Goal: Task Accomplishment & Management: Manage account settings

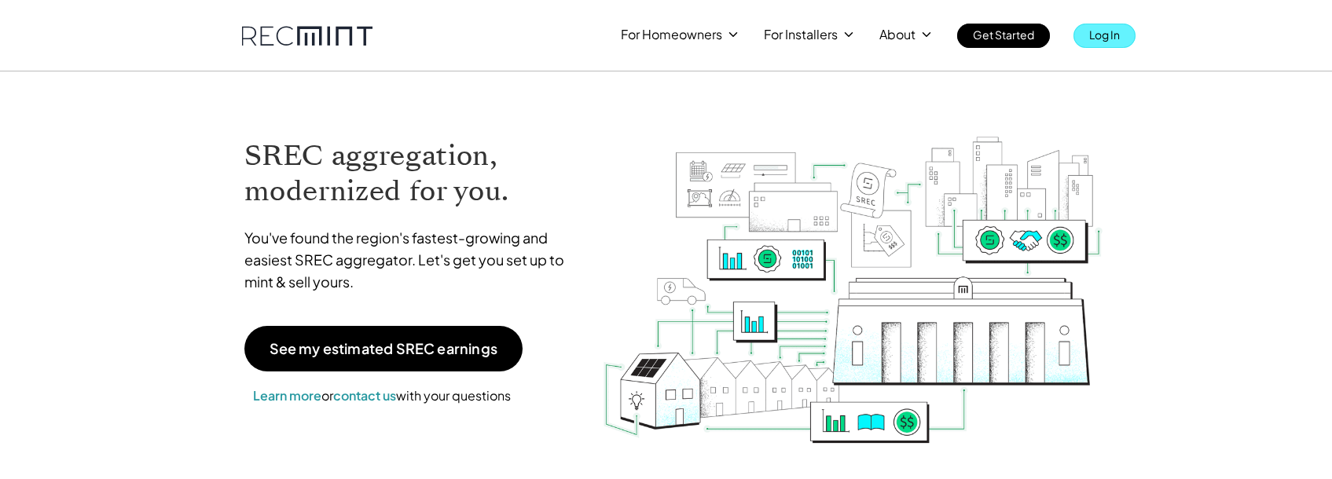
click at [1100, 32] on p "Log In" at bounding box center [1104, 35] width 31 height 22
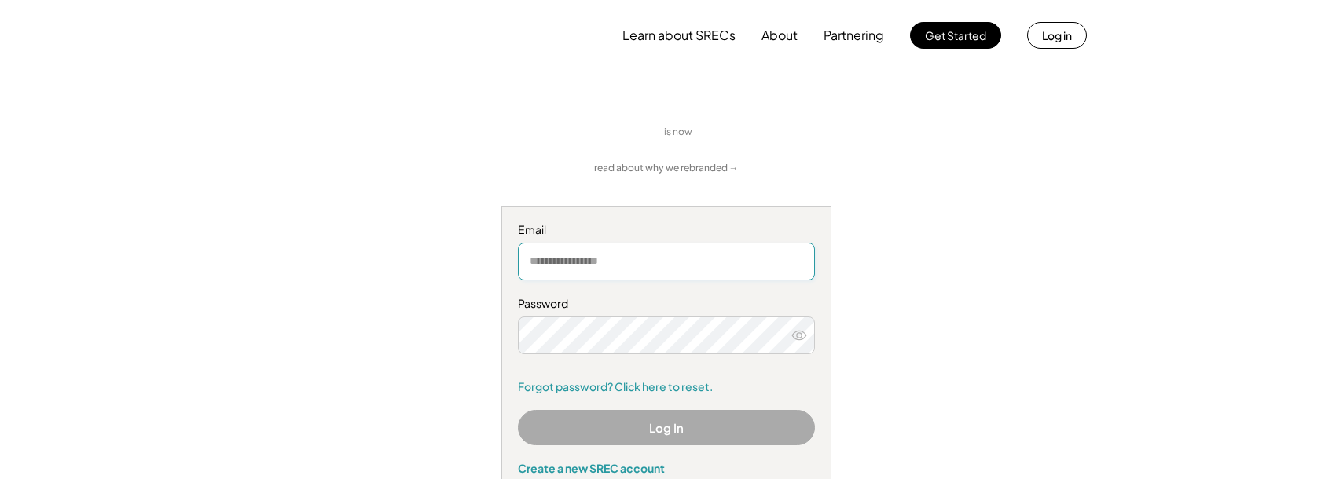
click at [545, 276] on input "email" at bounding box center [666, 262] width 297 height 38
type input "**********"
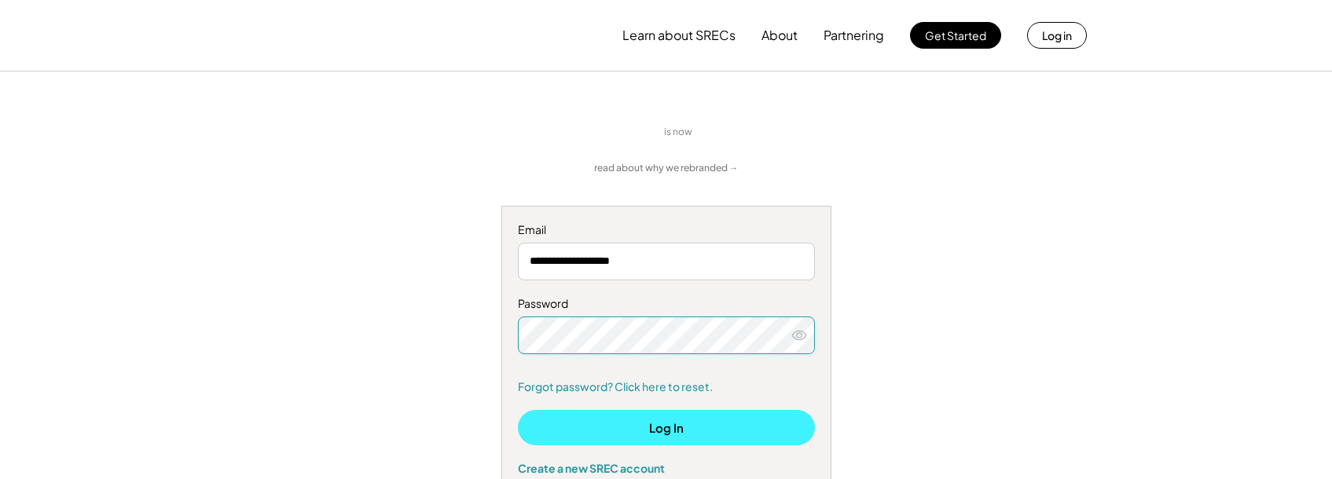
click at [543, 424] on button "Log In" at bounding box center [666, 427] width 297 height 35
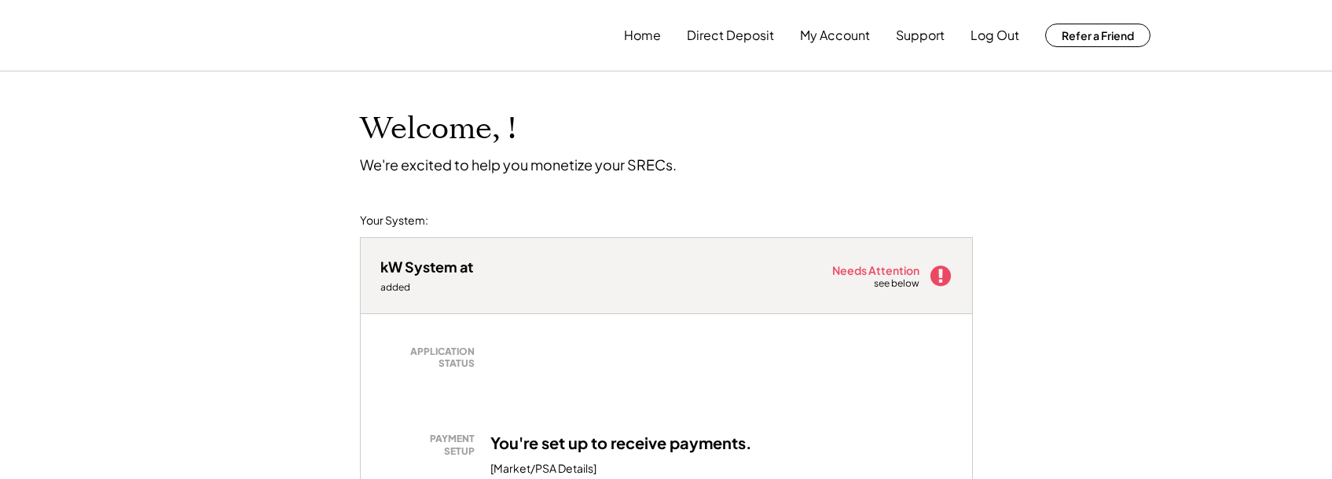
scroll to position [157, 0]
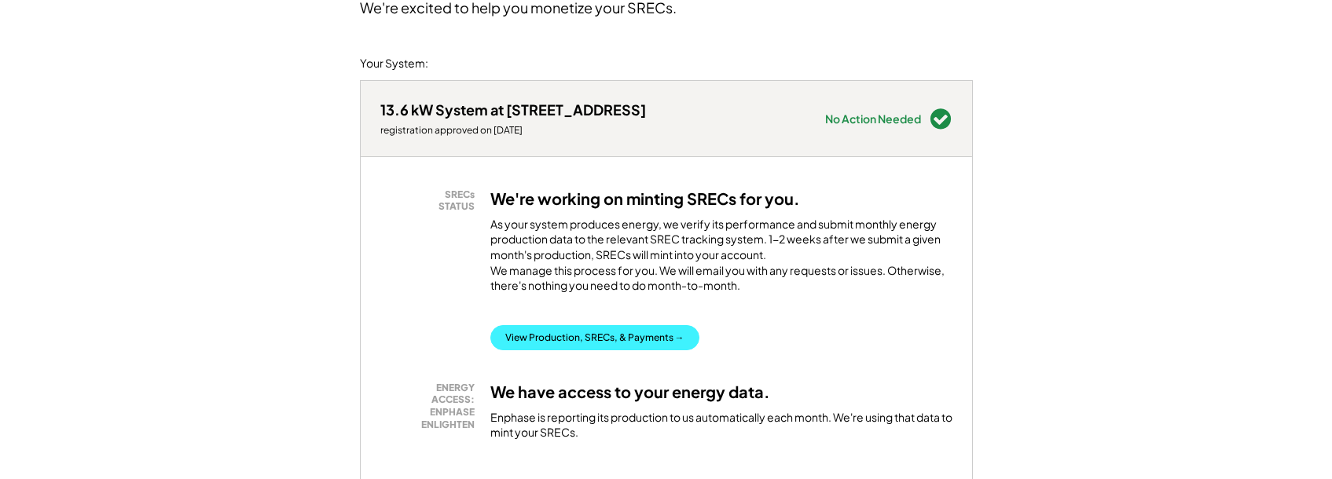
click at [603, 350] on button "View Production, SRECs, & Payments →" at bounding box center [594, 337] width 209 height 25
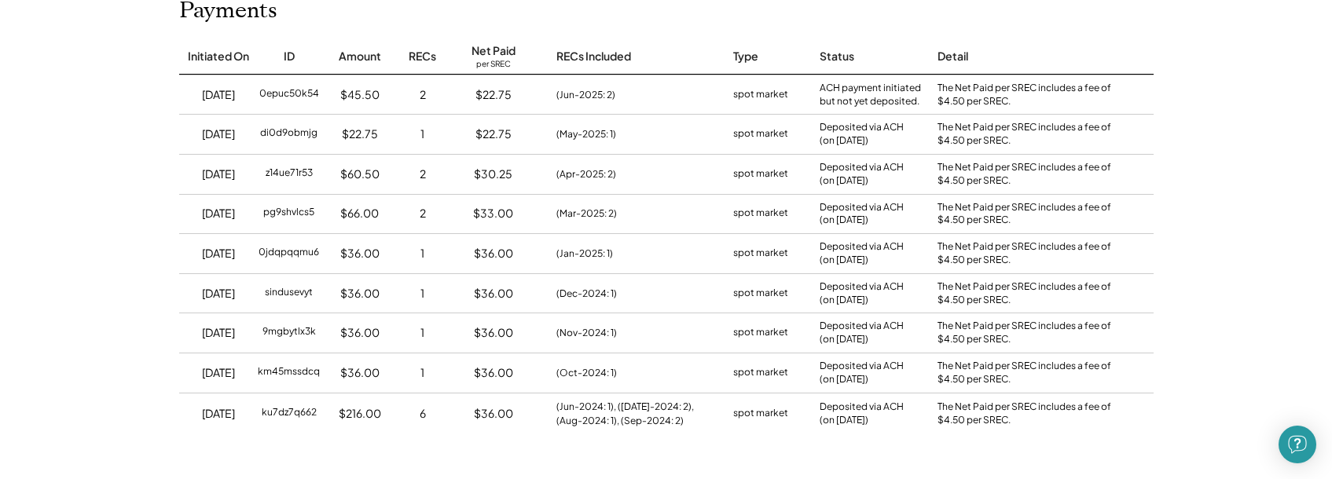
scroll to position [157, 0]
